Goal: Information Seeking & Learning: Learn about a topic

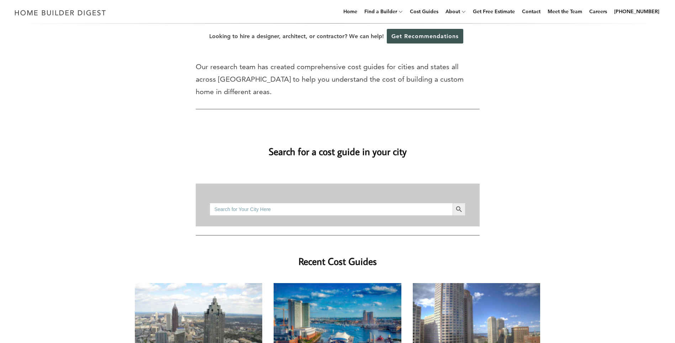
click at [279, 203] on input "Search for:" at bounding box center [331, 209] width 243 height 13
type input "[GEOGRAPHIC_DATA], [GEOGRAPHIC_DATA]"
click at [453, 203] on button "Search Button" at bounding box center [459, 209] width 13 height 13
click at [333, 203] on input "[GEOGRAPHIC_DATA], [GEOGRAPHIC_DATA]" at bounding box center [331, 209] width 243 height 13
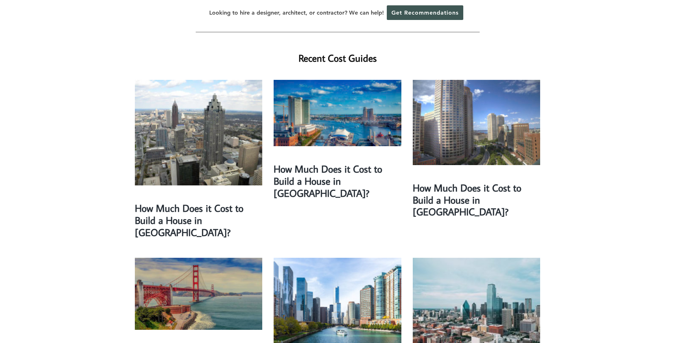
scroll to position [178, 0]
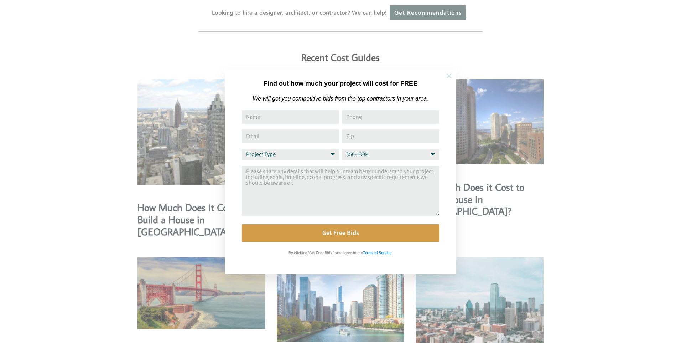
click at [448, 76] on icon at bounding box center [449, 76] width 8 height 8
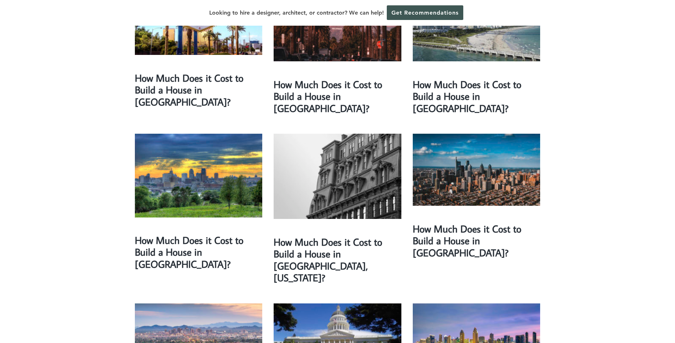
scroll to position [819, 0]
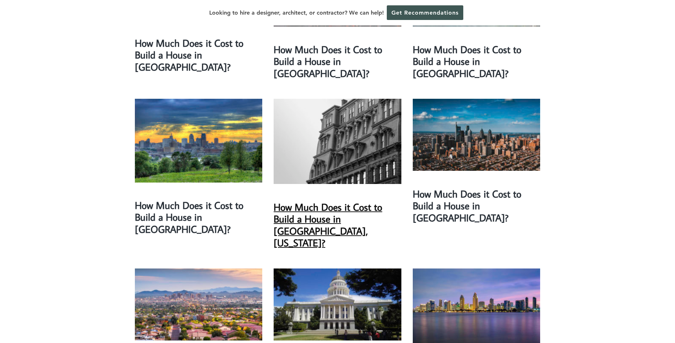
click at [321, 200] on link "How Much Does it Cost to Build a House in [GEOGRAPHIC_DATA], [US_STATE]?" at bounding box center [328, 224] width 109 height 49
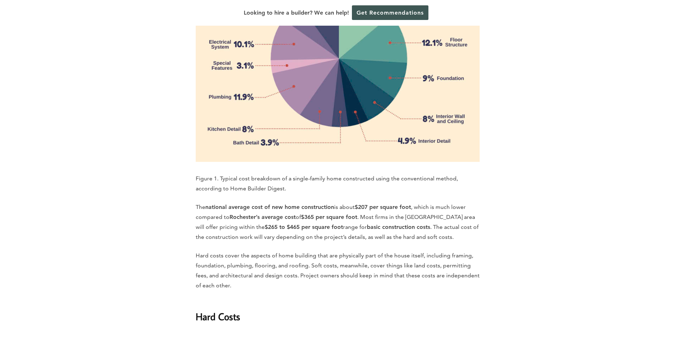
scroll to position [997, 0]
